Goal: Transaction & Acquisition: Purchase product/service

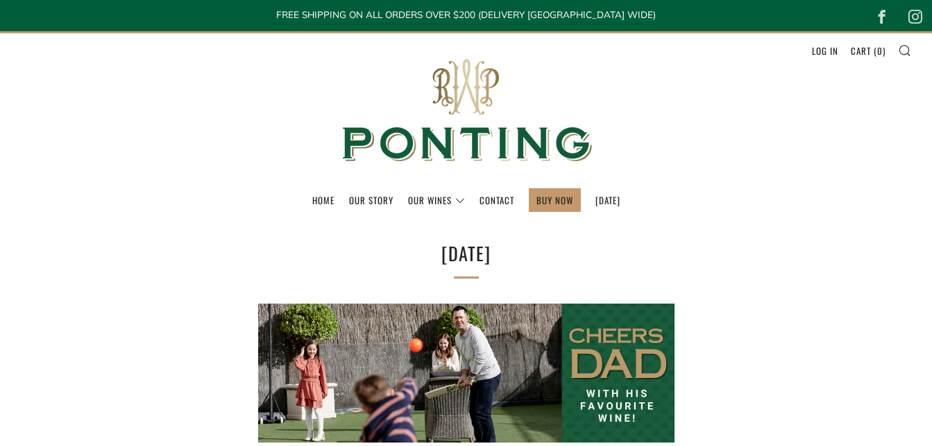
select select "best-selling"
click at [537, 194] on link "BUY NOW" at bounding box center [555, 200] width 37 height 22
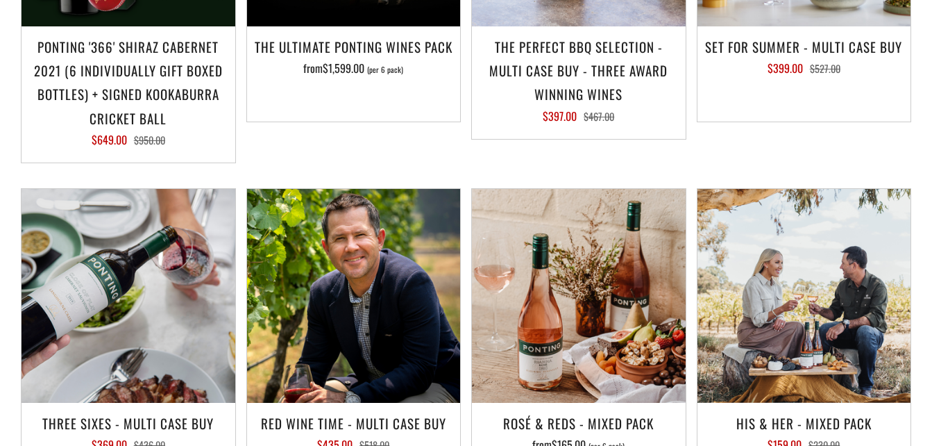
scroll to position [1597, 0]
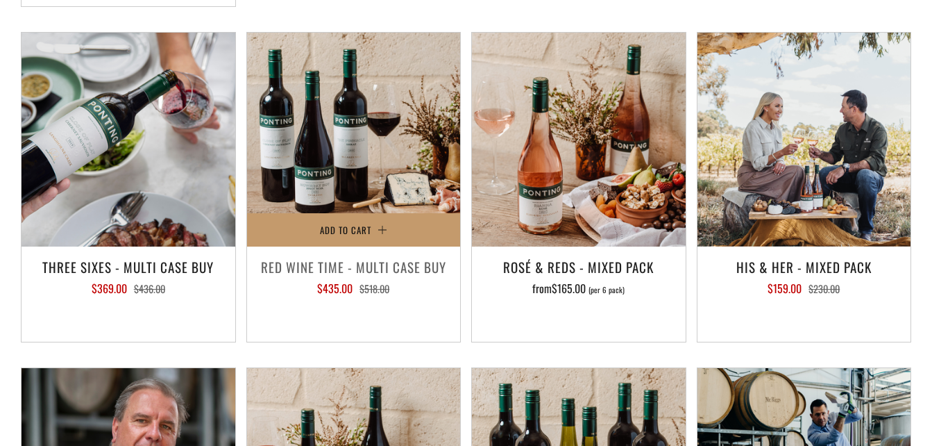
scroll to position [1736, 0]
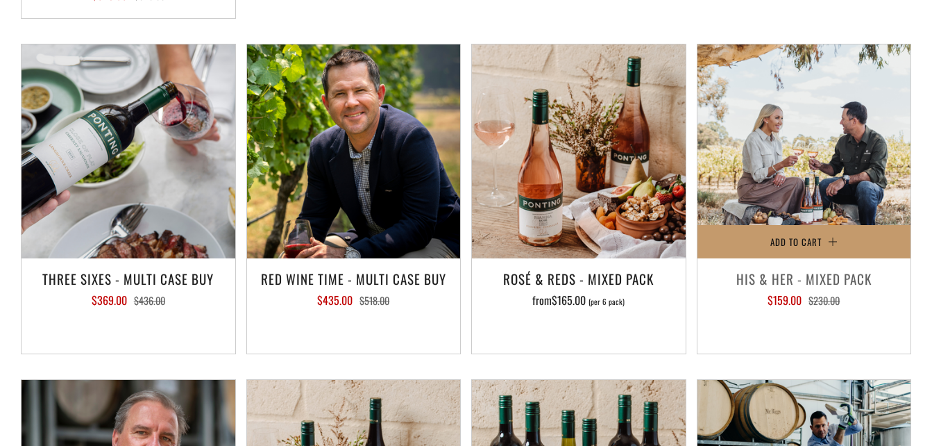
click at [766, 267] on h3 "His & Her - Mixed Pack" at bounding box center [805, 279] width 200 height 24
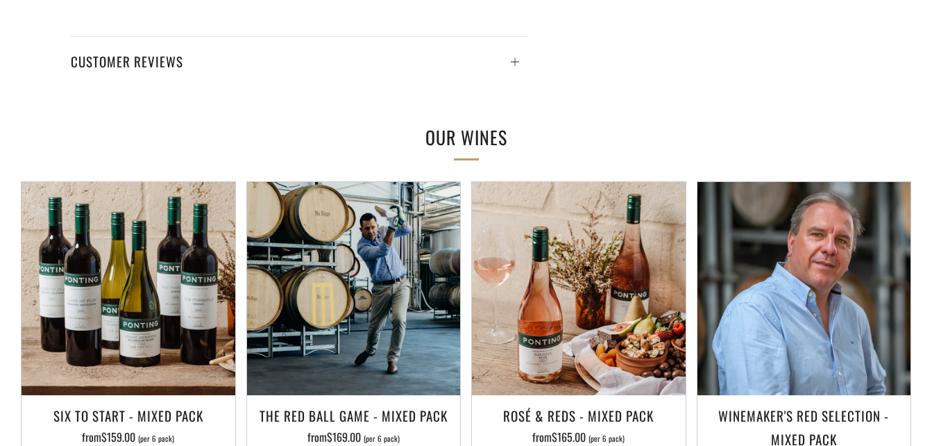
scroll to position [903, 0]
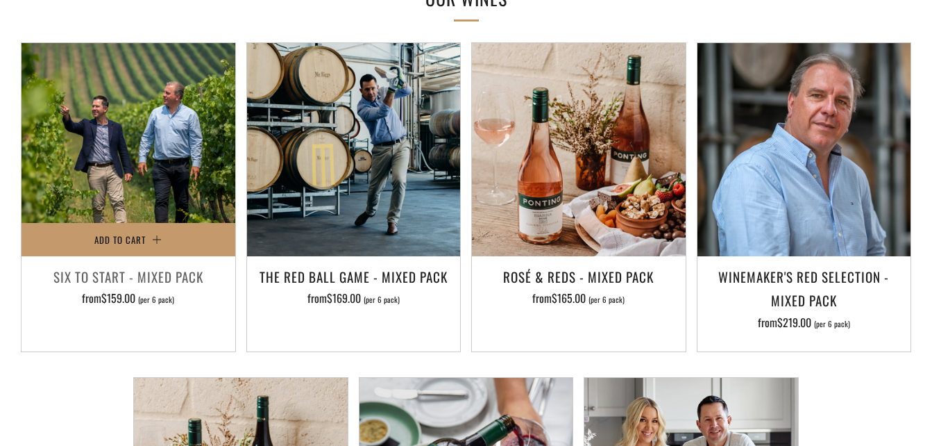
click at [137, 171] on img at bounding box center [129, 150] width 214 height 214
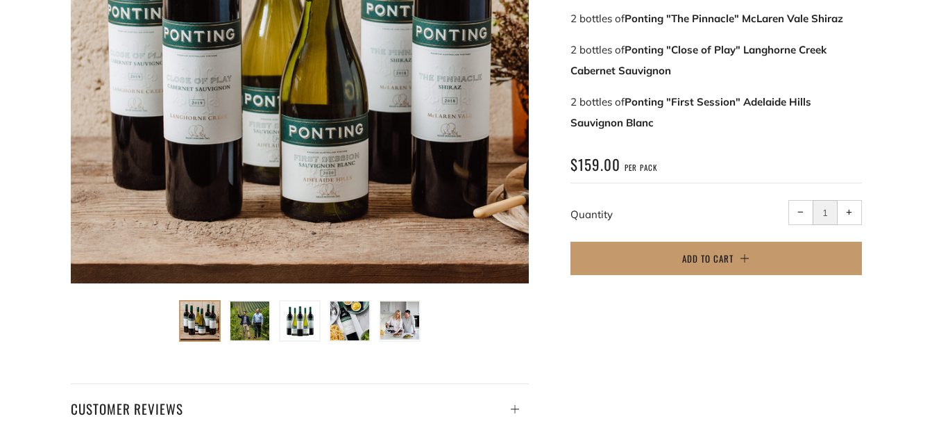
scroll to position [555, 0]
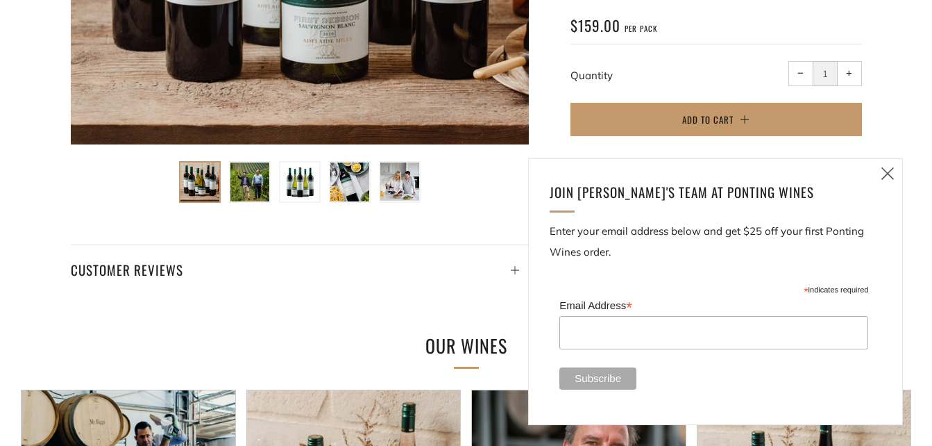
click at [390, 184] on img at bounding box center [399, 181] width 39 height 39
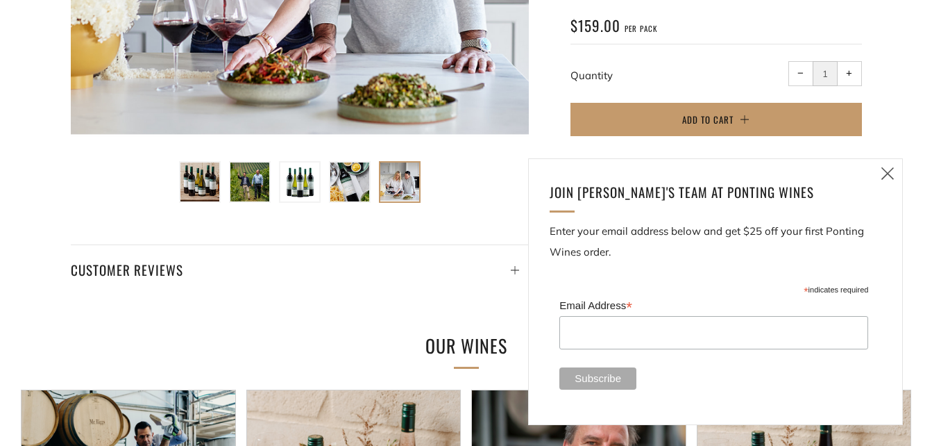
click at [343, 185] on img at bounding box center [349, 181] width 39 height 39
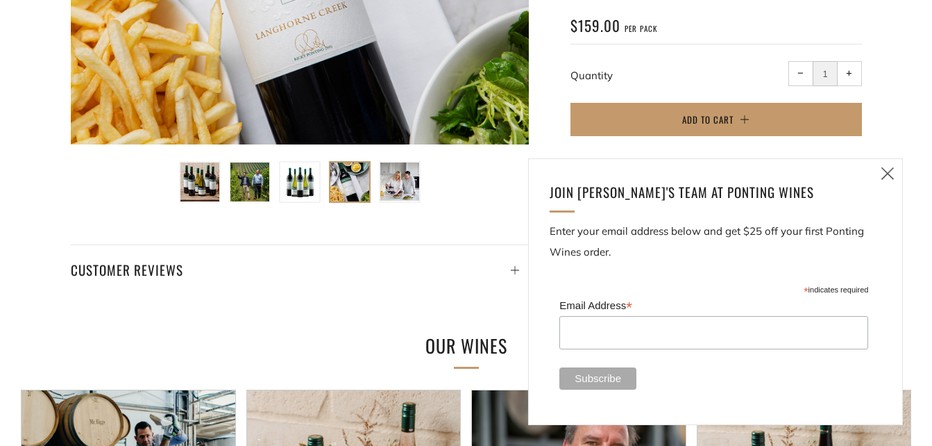
click at [312, 185] on img at bounding box center [299, 181] width 39 height 39
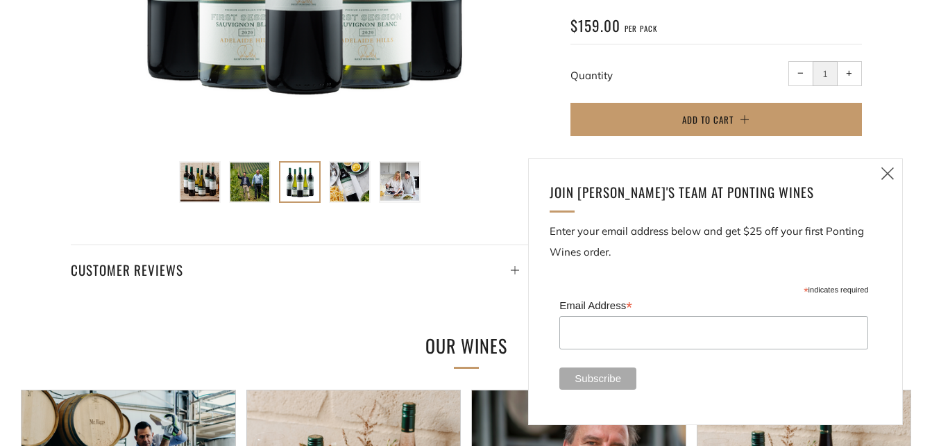
click at [271, 185] on ul at bounding box center [300, 178] width 250 height 50
click at [246, 185] on img at bounding box center [249, 181] width 39 height 39
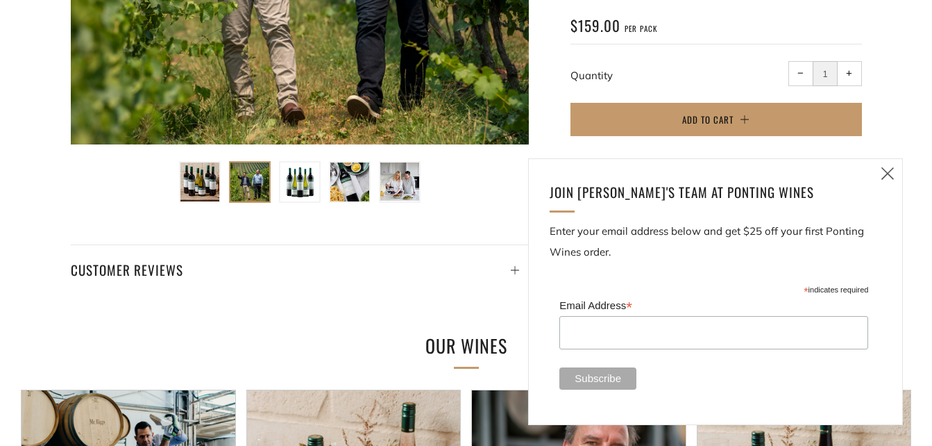
click at [210, 183] on img at bounding box center [200, 181] width 39 height 39
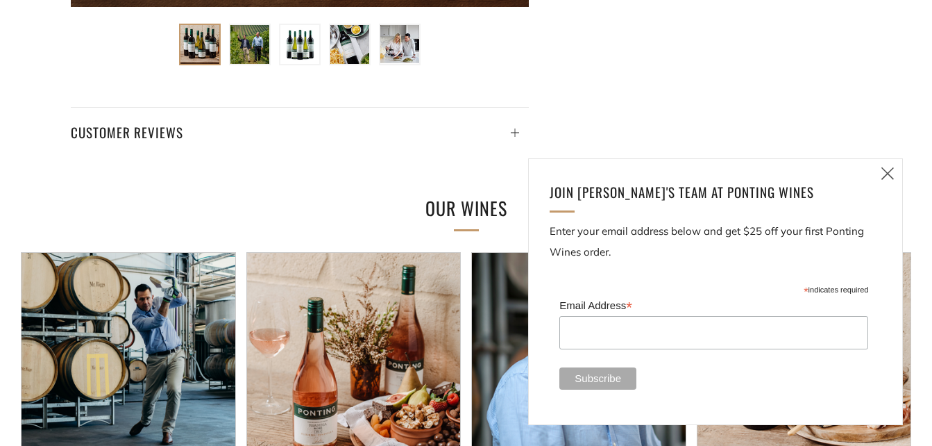
scroll to position [694, 0]
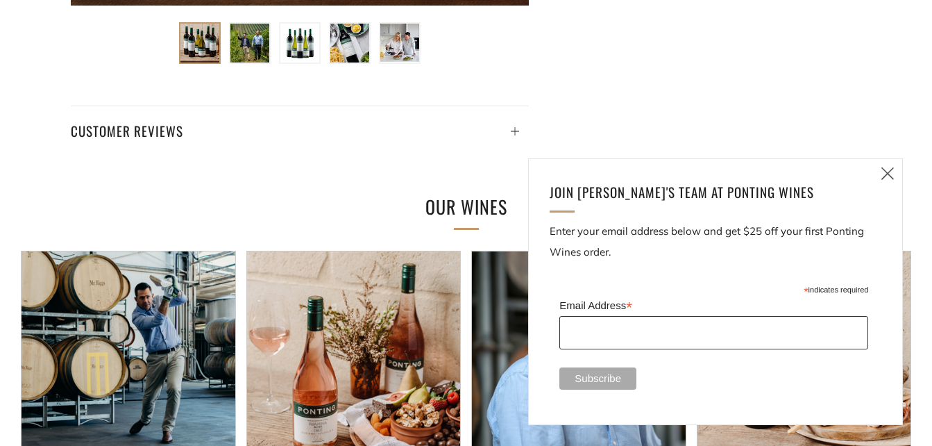
click at [726, 337] on input "Email Address *" at bounding box center [714, 332] width 309 height 33
type input "jakdemiris@gmail.com"
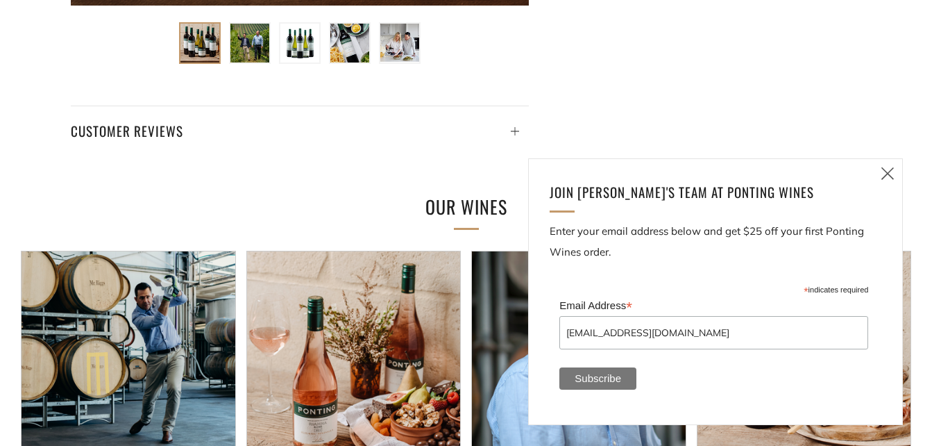
drag, startPoint x: 608, startPoint y: 380, endPoint x: 614, endPoint y: 375, distance: 8.4
click at [609, 378] on input "Subscribe" at bounding box center [598, 378] width 77 height 22
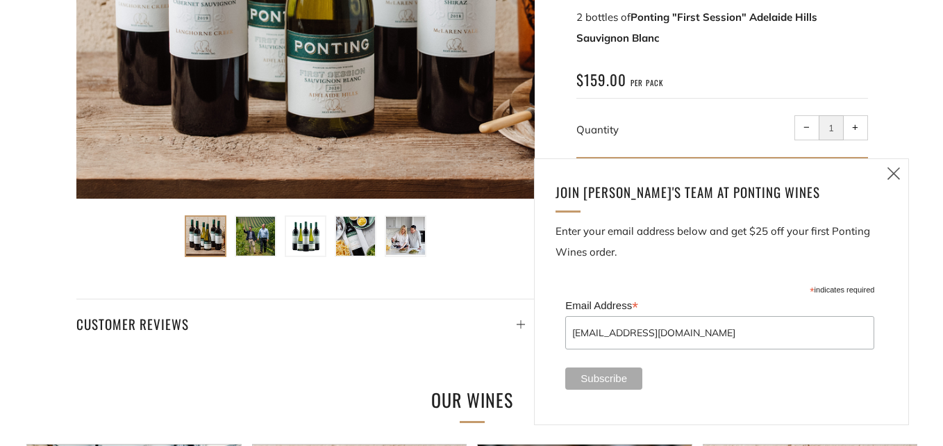
scroll to position [486, 0]
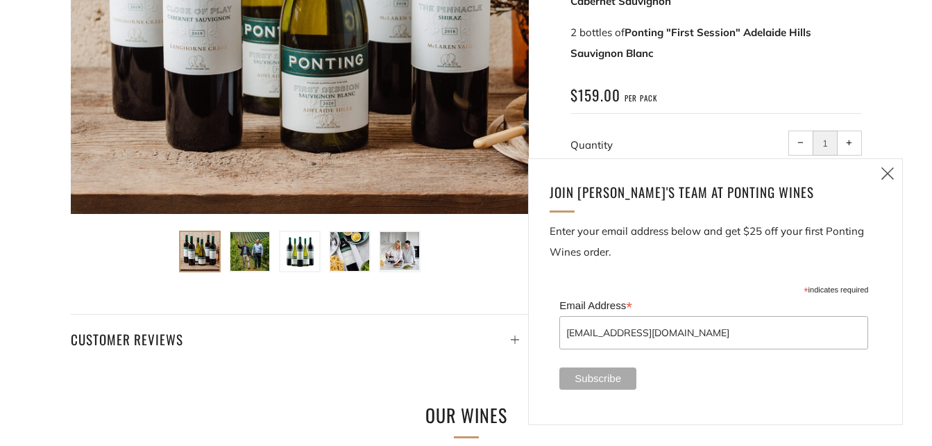
drag, startPoint x: 889, startPoint y: 173, endPoint x: 840, endPoint y: 184, distance: 50.5
click at [888, 173] on icon at bounding box center [888, 173] width 17 height 17
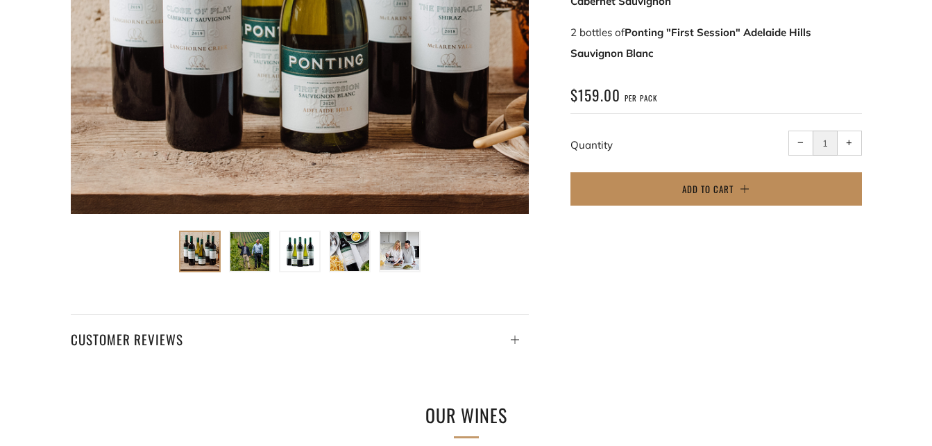
click at [748, 194] on button "Add to Cart" at bounding box center [717, 188] width 292 height 33
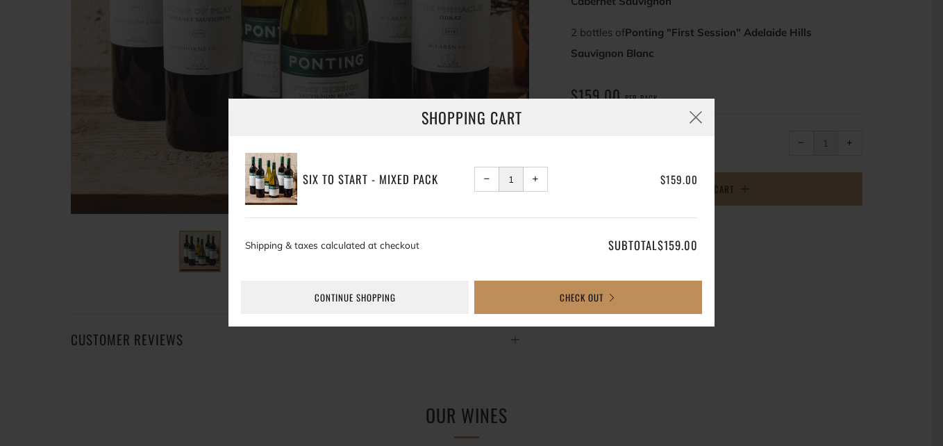
drag, startPoint x: 638, startPoint y: 297, endPoint x: 576, endPoint y: 269, distance: 68.7
click at [637, 297] on button "Check Out" at bounding box center [588, 296] width 228 height 33
